Goal: Check status: Check status

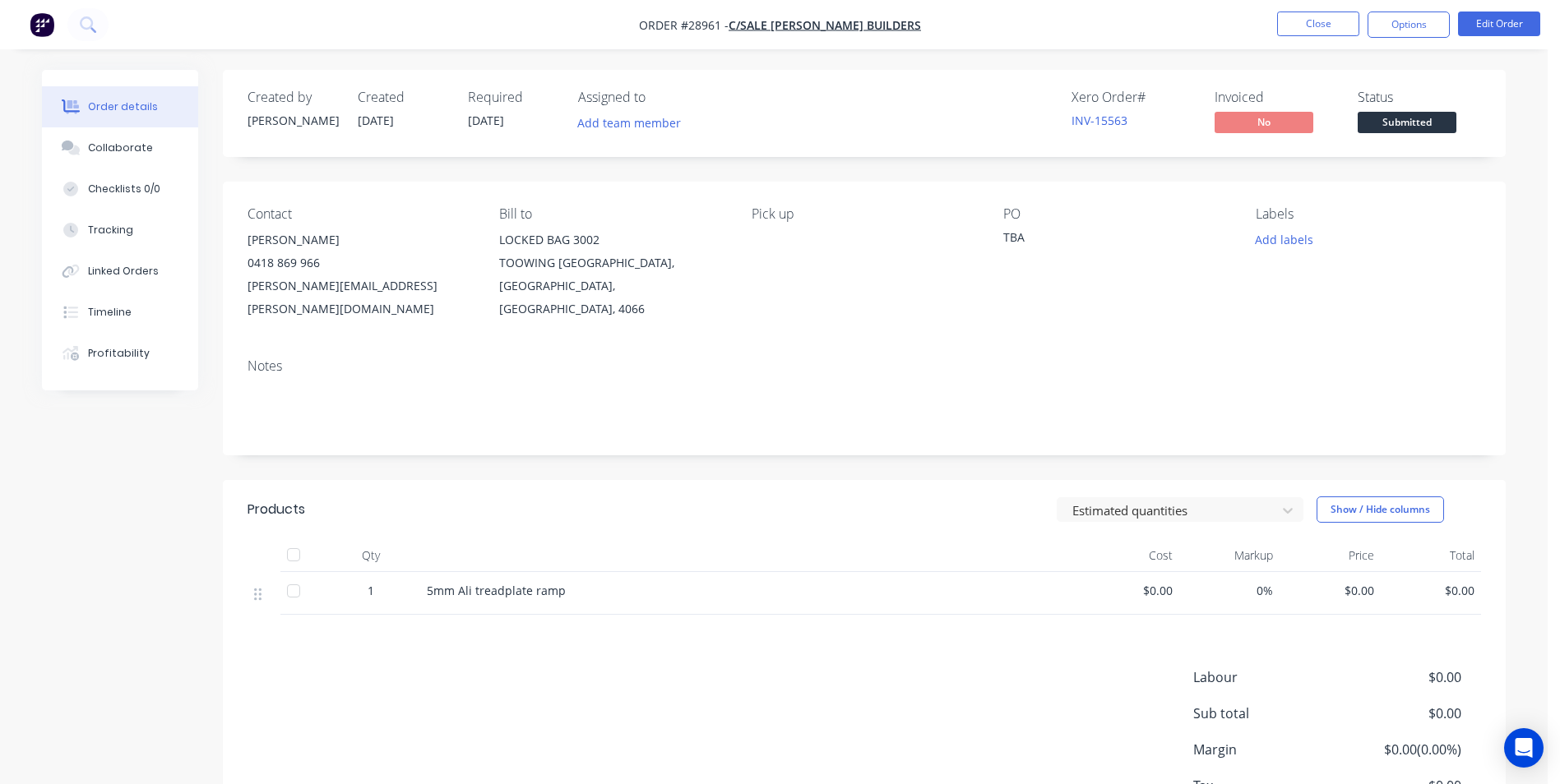
scroll to position [101, 0]
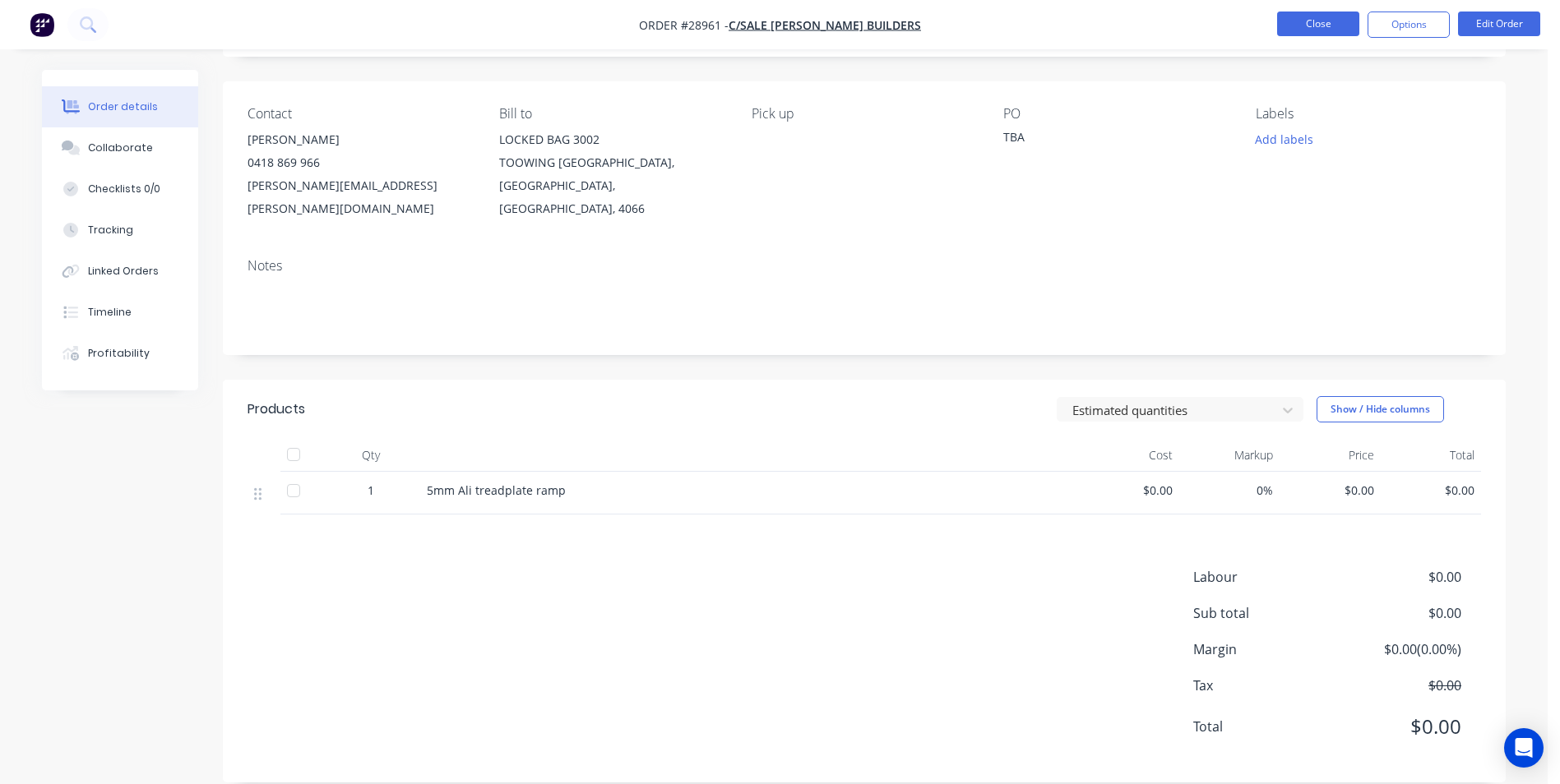
click at [1340, 24] on button "Close" at bounding box center [1319, 23] width 83 height 25
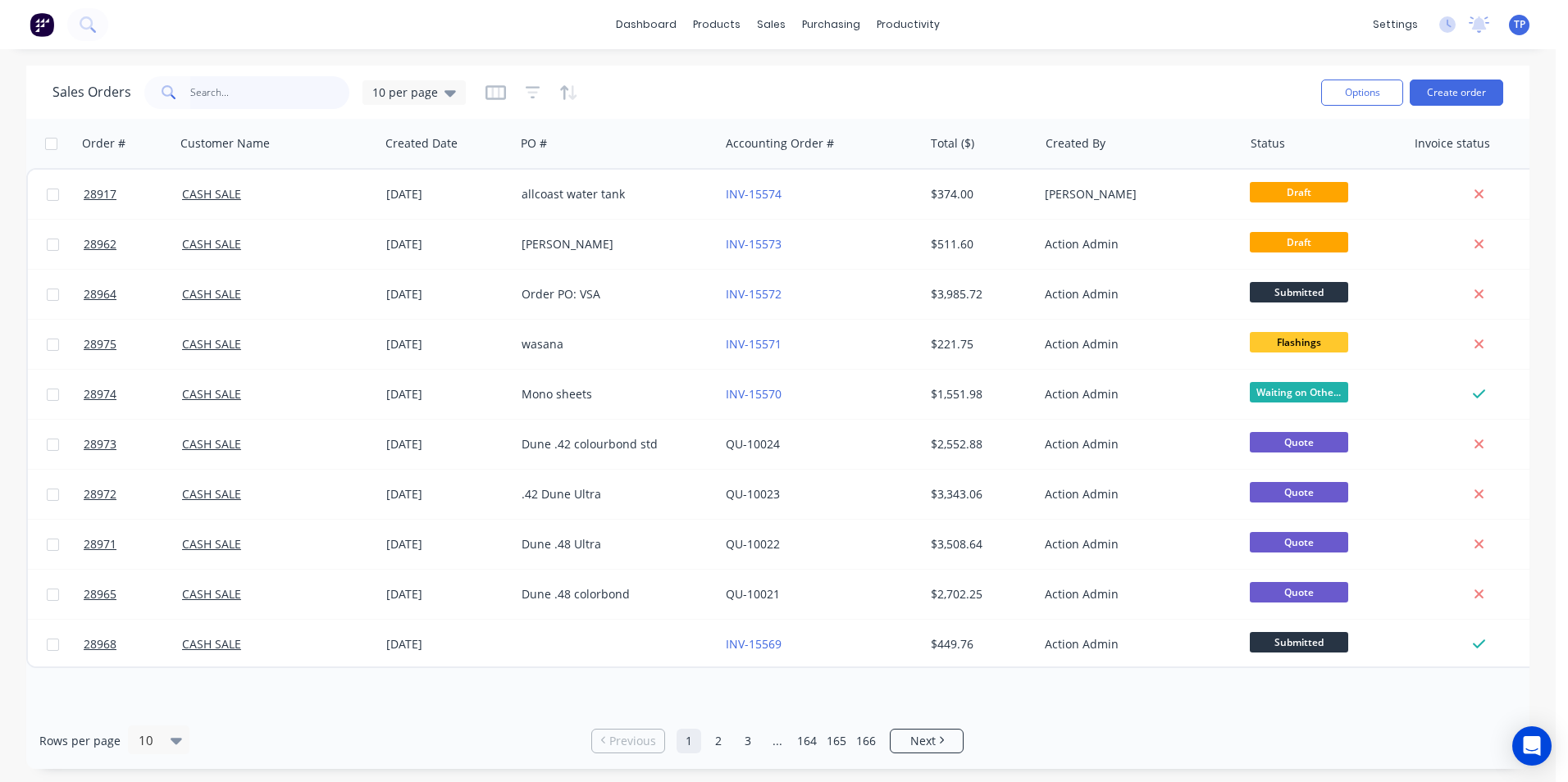
click at [257, 96] on input "text" at bounding box center [270, 93] width 160 height 33
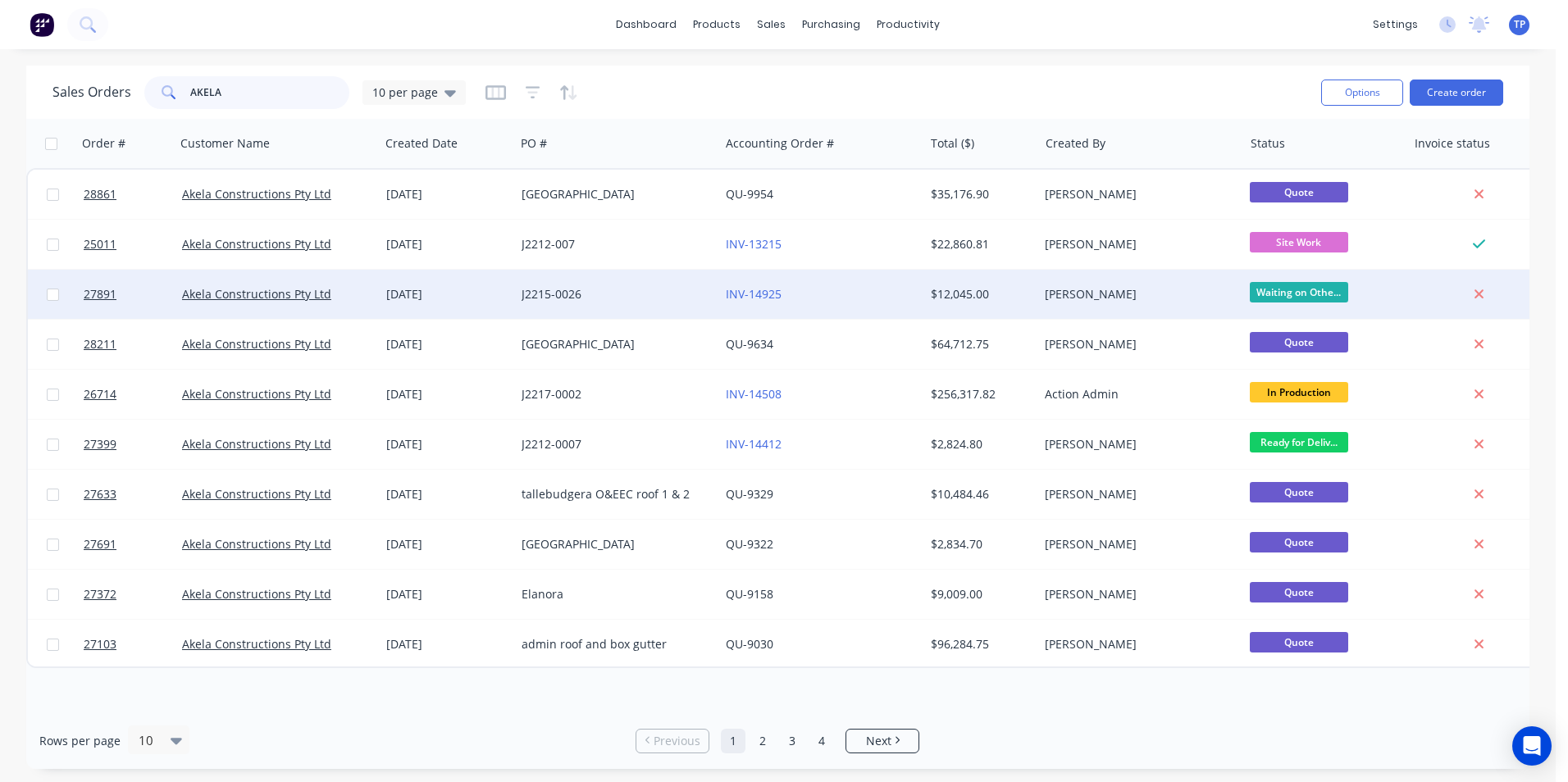
type input "AKELA"
click at [857, 292] on div "INV-14925" at bounding box center [817, 294] width 182 height 16
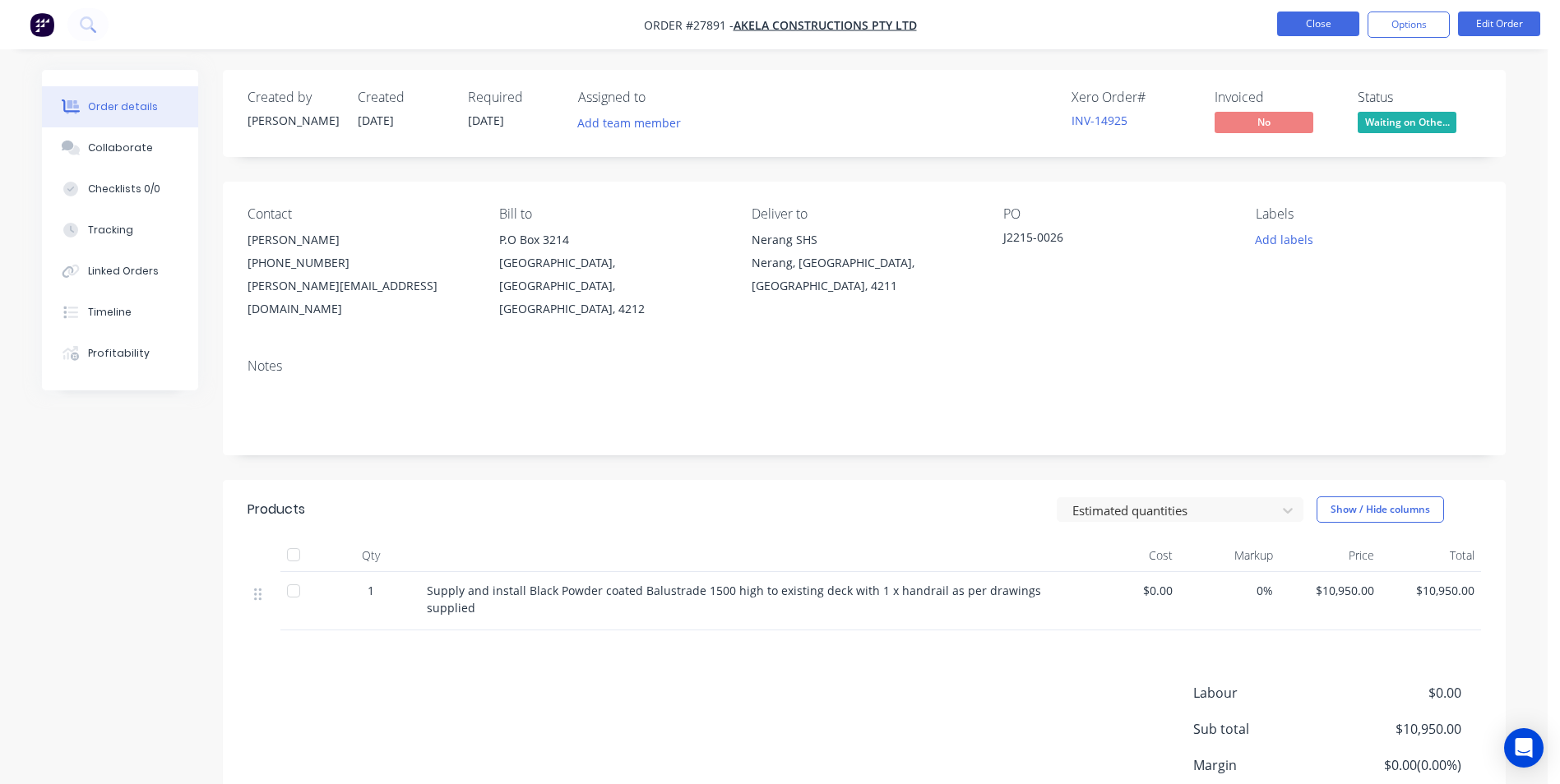
click at [1288, 21] on button "Close" at bounding box center [1319, 23] width 83 height 25
